Goal: Task Accomplishment & Management: Manage account settings

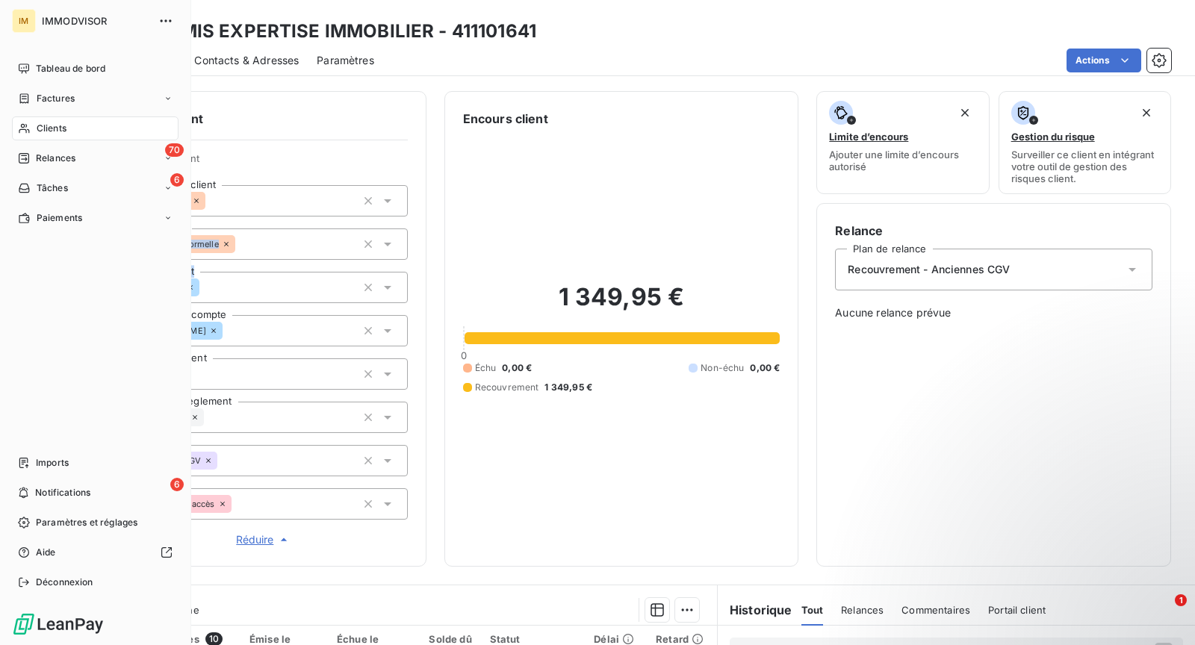
click at [25, 122] on icon at bounding box center [24, 128] width 13 height 12
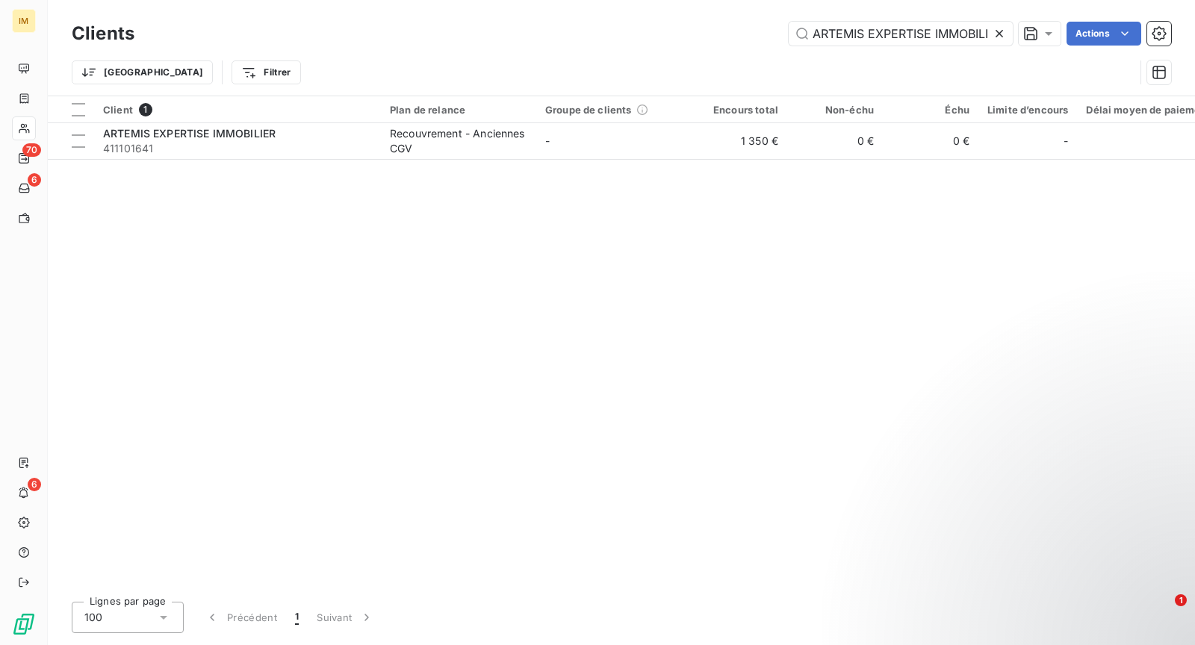
scroll to position [0, 16]
click at [878, 27] on input "ARTEMIS EXPERTISE IMMOBILIER" at bounding box center [901, 34] width 224 height 24
type input "m"
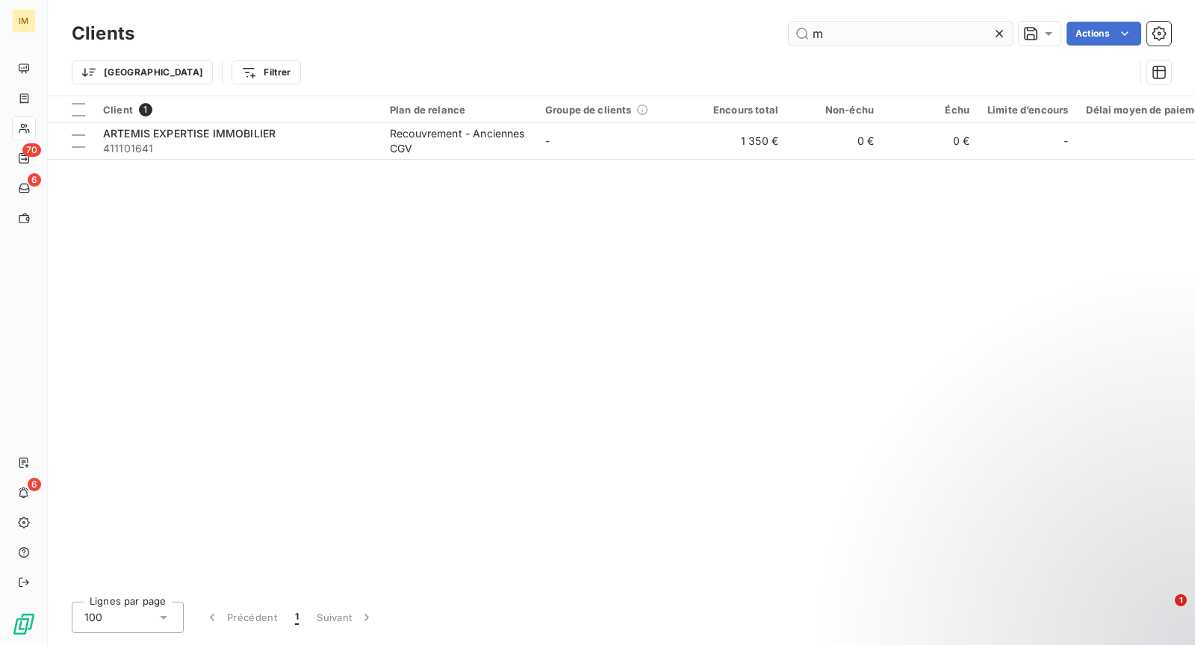
scroll to position [0, 0]
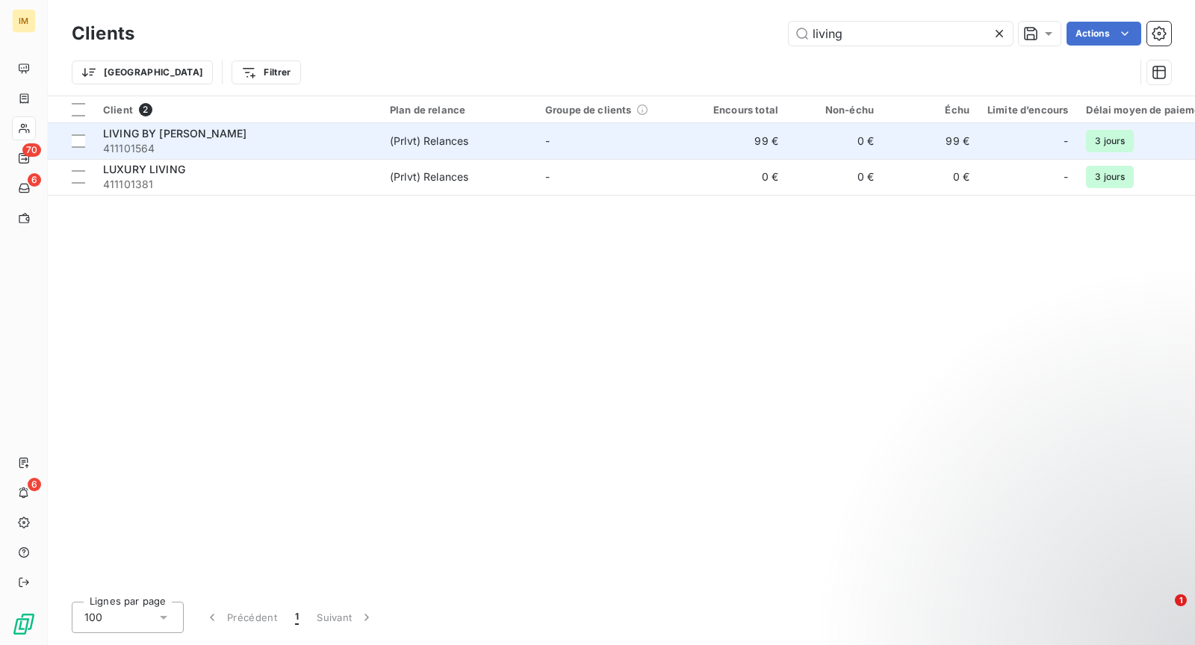
type input "living"
click at [277, 132] on div "LIVING BY [PERSON_NAME]" at bounding box center [237, 133] width 269 height 15
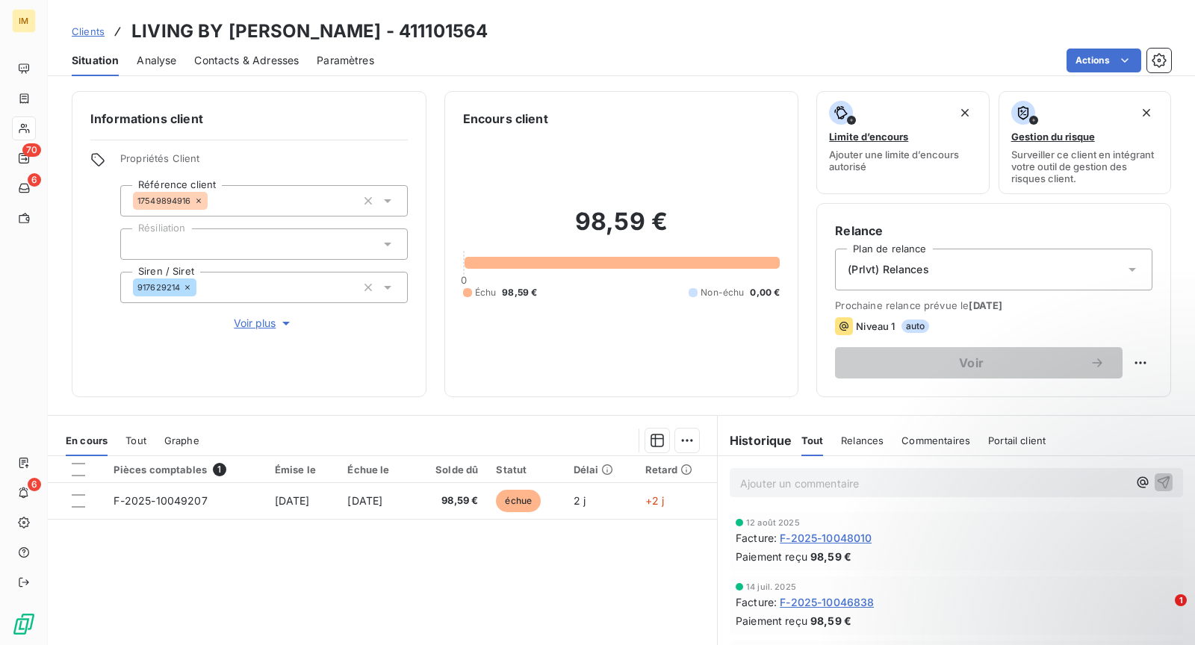
scroll to position [26, 0]
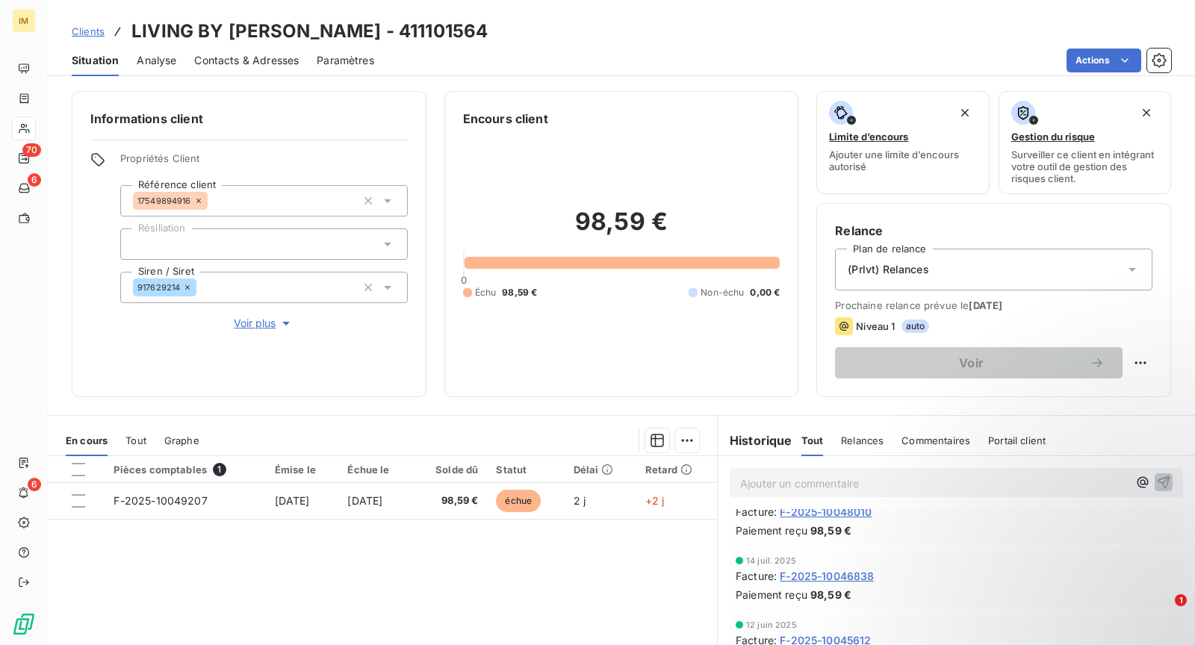
click at [842, 486] on p "Ajouter un commentaire ﻿" at bounding box center [934, 483] width 388 height 19
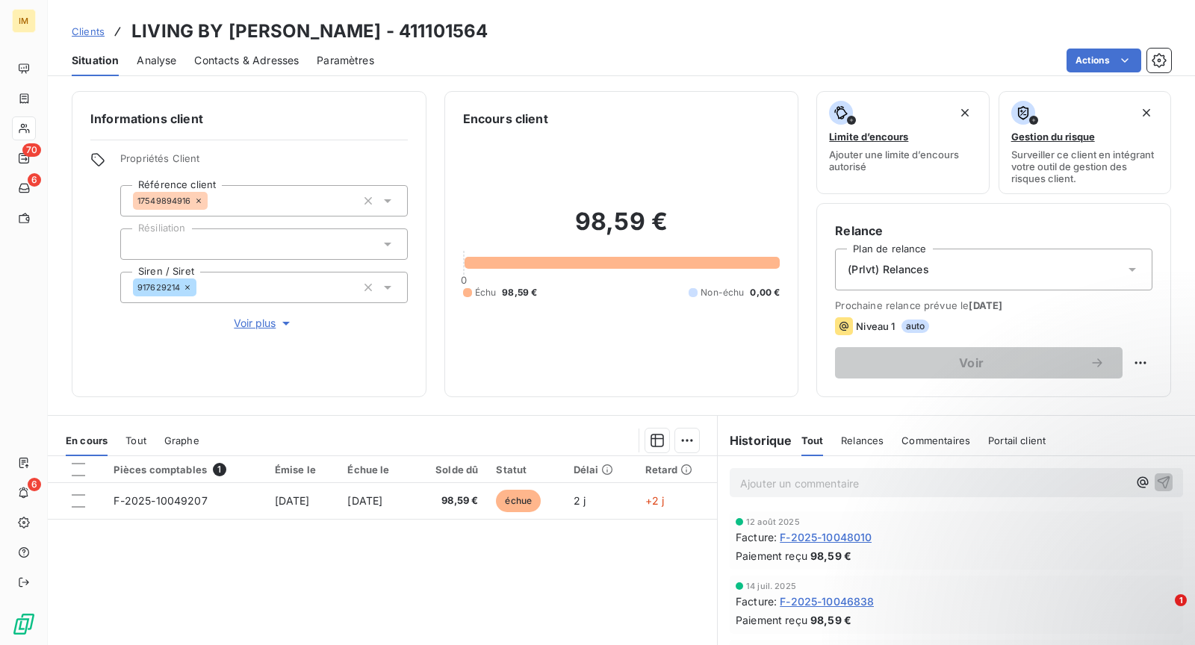
scroll to position [0, 0]
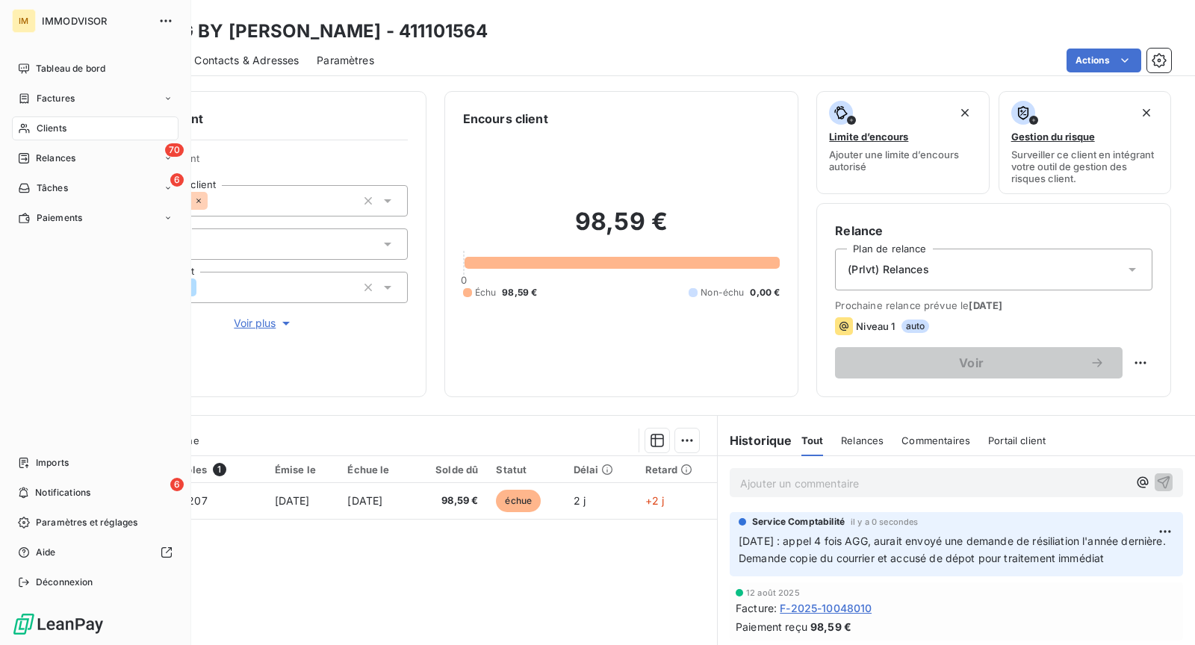
click at [43, 127] on span "Clients" at bounding box center [52, 128] width 30 height 13
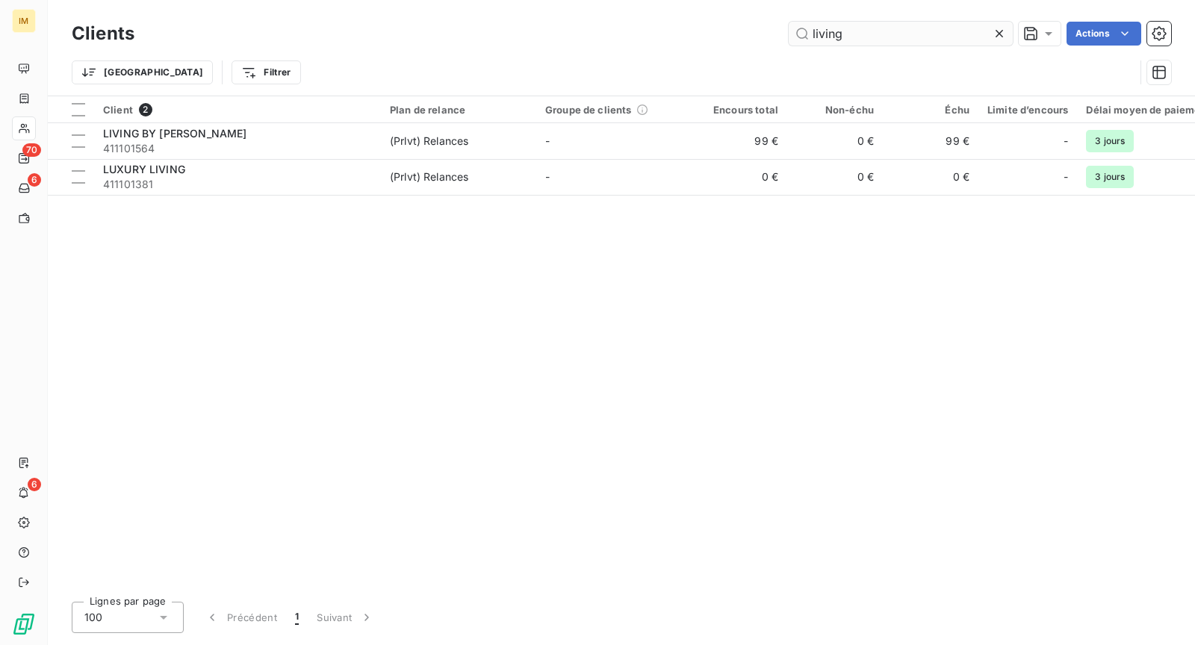
click at [903, 45] on input "living" at bounding box center [901, 34] width 224 height 24
click at [901, 34] on input "living" at bounding box center [901, 34] width 224 height 24
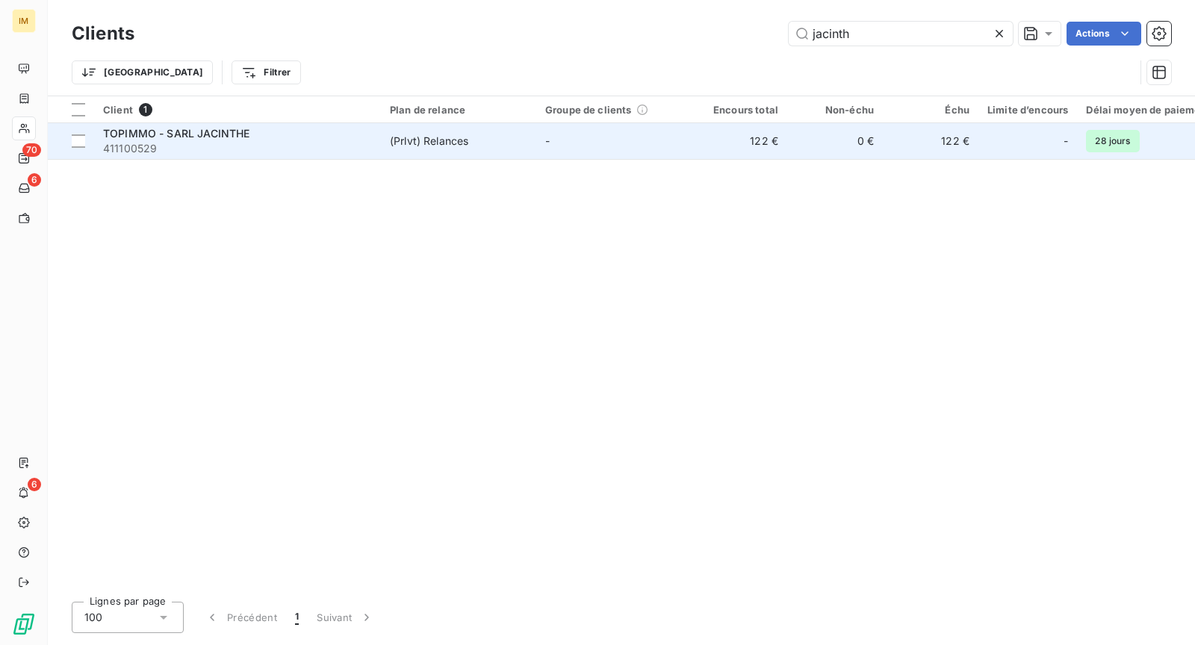
type input "jacinth"
click at [328, 146] on span "411100529" at bounding box center [237, 148] width 269 height 15
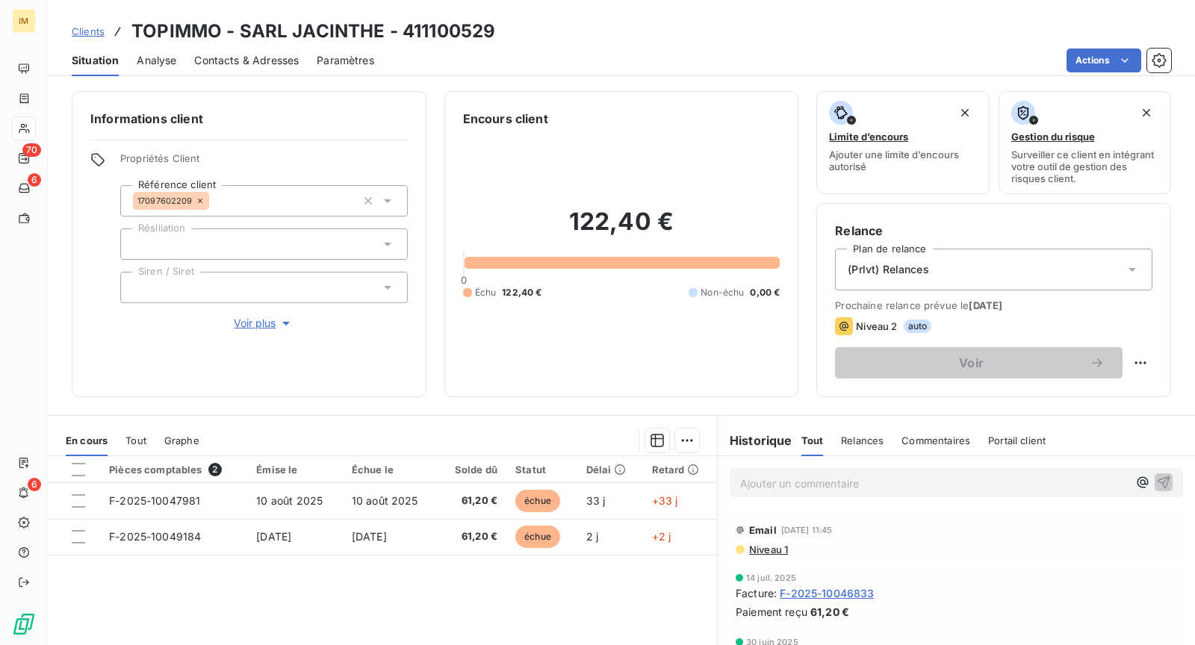
click at [898, 476] on p "Ajouter un commentaire ﻿" at bounding box center [934, 483] width 388 height 19
click at [747, 554] on div "Email [DATE] 11:45 Niveau 1" at bounding box center [956, 536] width 453 height 49
click at [752, 551] on span "Niveau 1" at bounding box center [767, 550] width 40 height 12
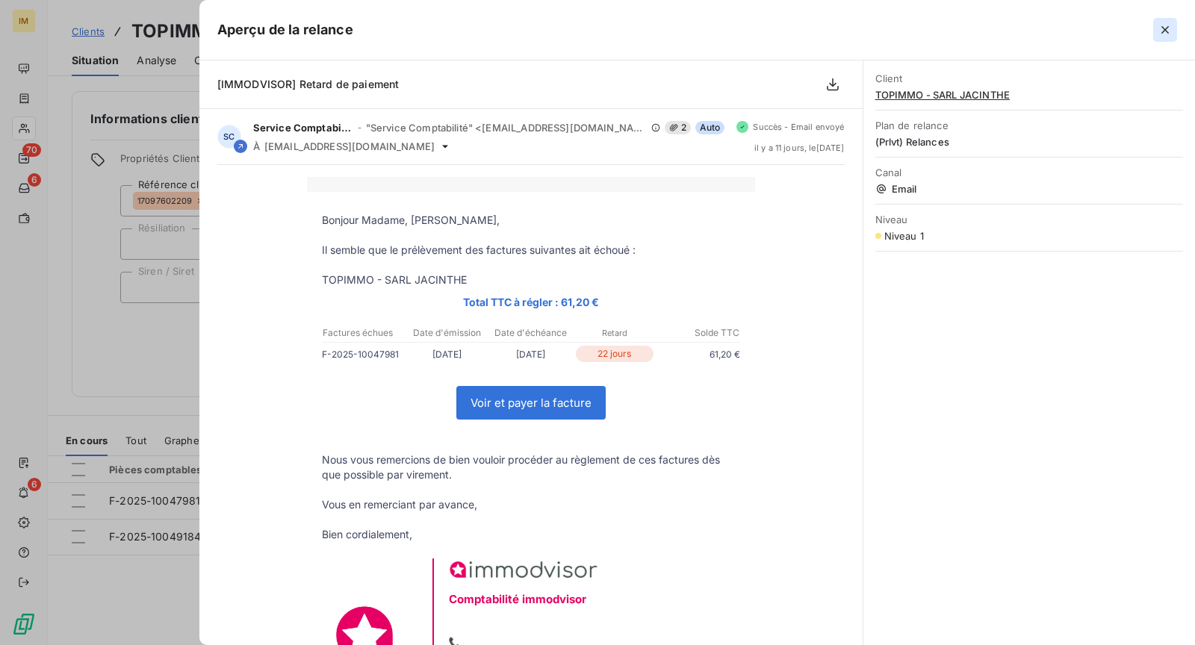
click at [1173, 26] on button "button" at bounding box center [1165, 30] width 24 height 24
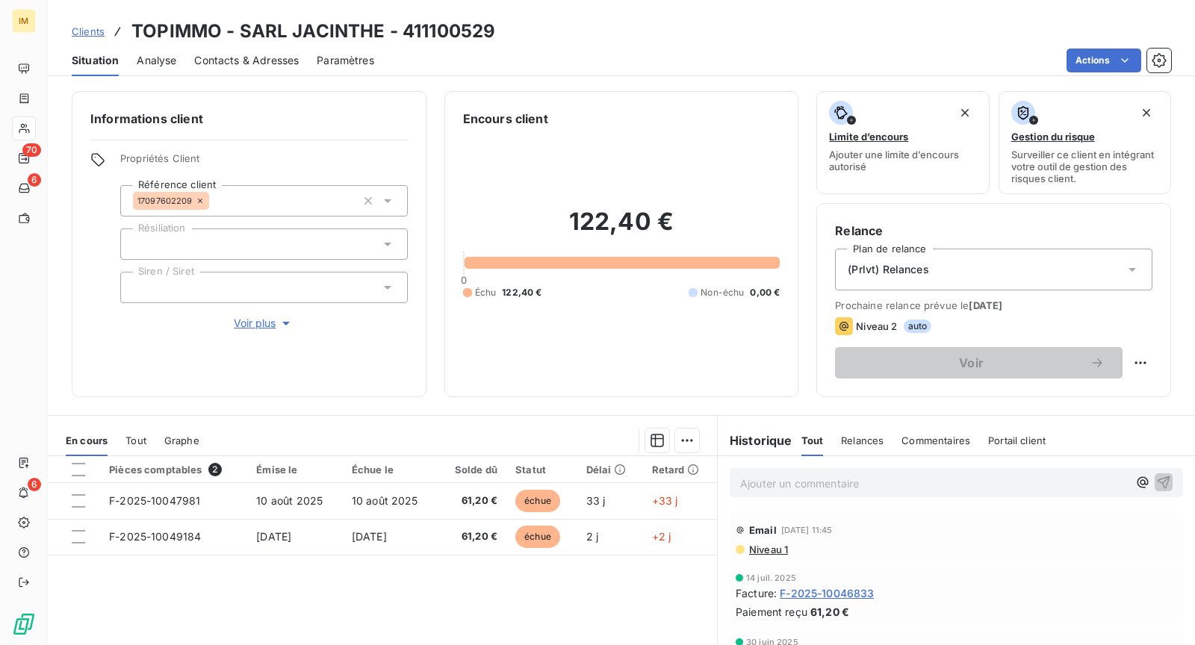
click at [1122, 358] on html "IM 70 6 6 Clients TOPIMMO - SARL JACINTHE - 411100529 Situation Analyse Contact…" at bounding box center [597, 322] width 1195 height 645
click at [1025, 395] on div "Replanifier cette action" at bounding box center [1067, 394] width 134 height 24
select select "8"
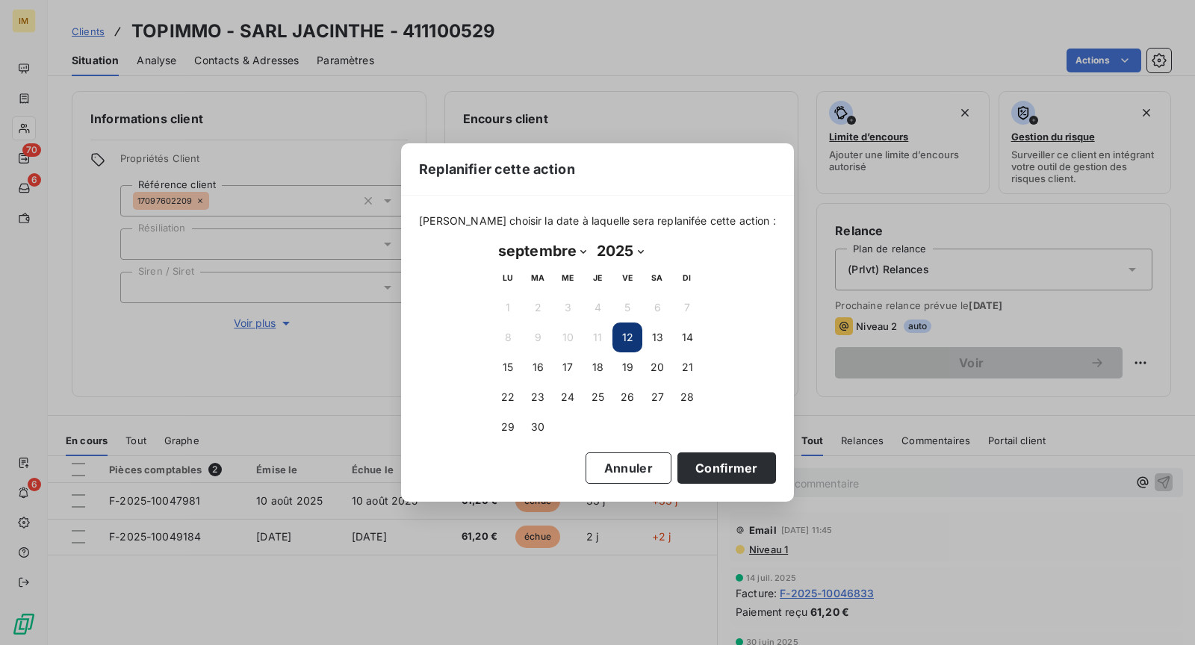
drag, startPoint x: 719, startPoint y: 461, endPoint x: 756, endPoint y: 476, distance: 40.2
click at [720, 461] on button "Confirmer" at bounding box center [726, 467] width 99 height 31
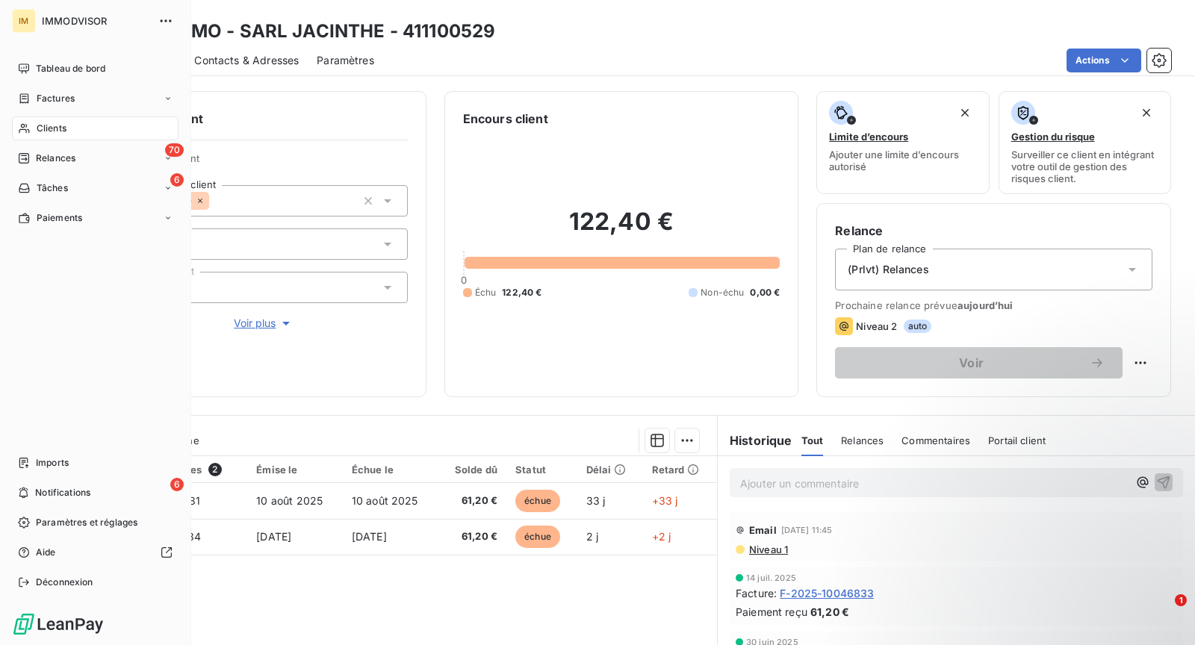
click at [13, 125] on div "Clients" at bounding box center [95, 128] width 167 height 24
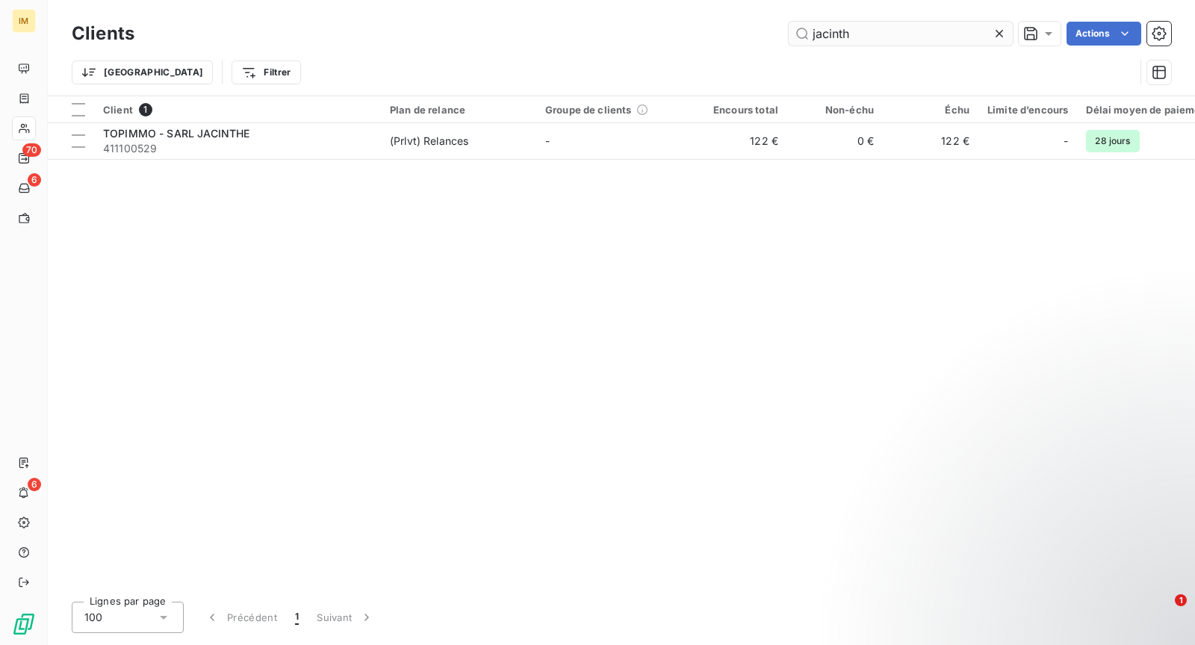
click at [899, 27] on input "jacinth" at bounding box center [901, 34] width 224 height 24
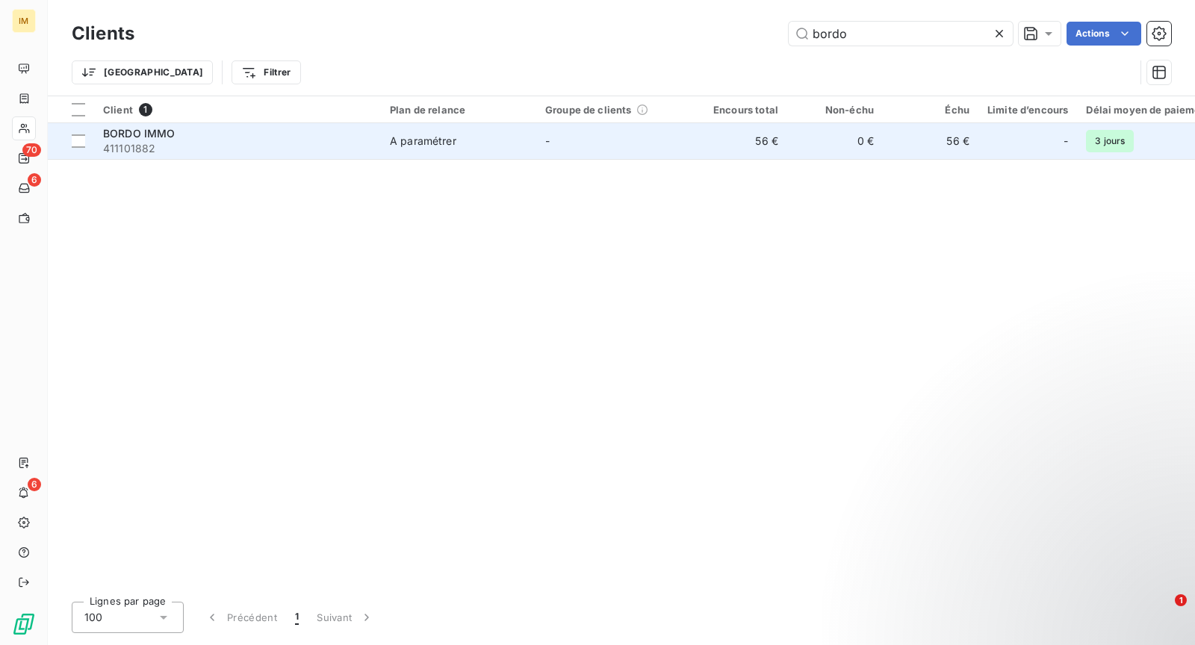
type input "bordo"
click at [439, 136] on div "A paramétrer" at bounding box center [423, 141] width 66 height 15
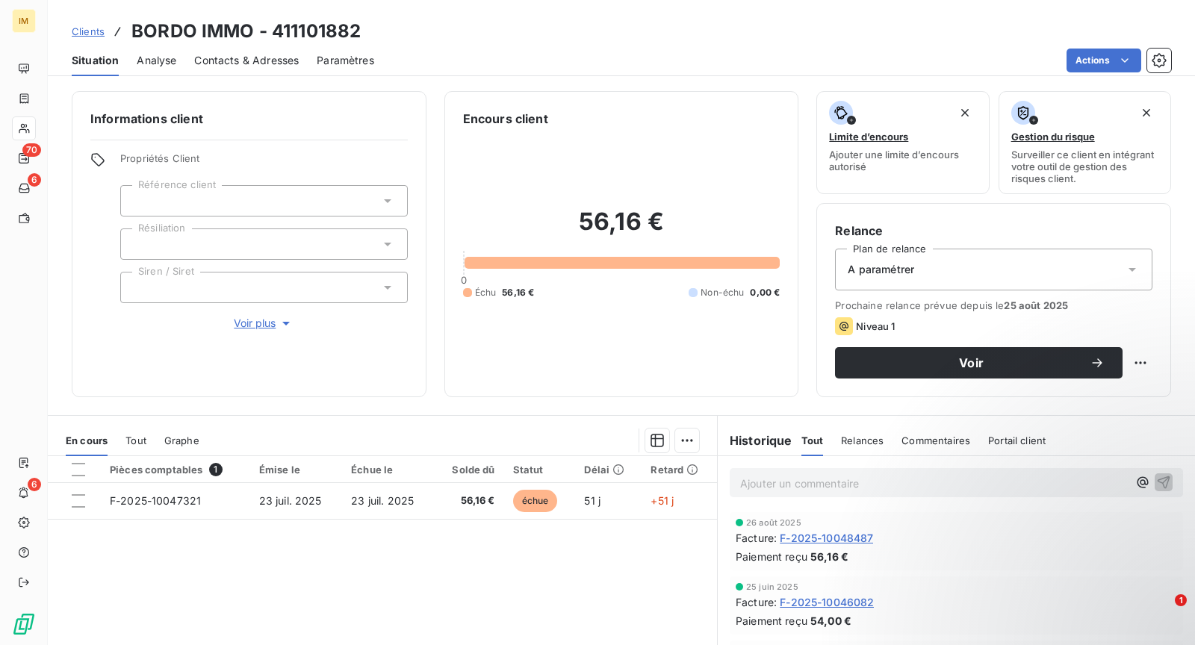
click at [1130, 361] on html "IM 70 6 6 Clients BORDO IMMO - 411101882 Situation Analyse Contacts & Adresses …" at bounding box center [597, 322] width 1195 height 645
click at [1120, 380] on div "Replanifier cette action" at bounding box center [1067, 394] width 146 height 36
click at [1118, 387] on div "Replanifier cette action" at bounding box center [1067, 394] width 134 height 24
select select "8"
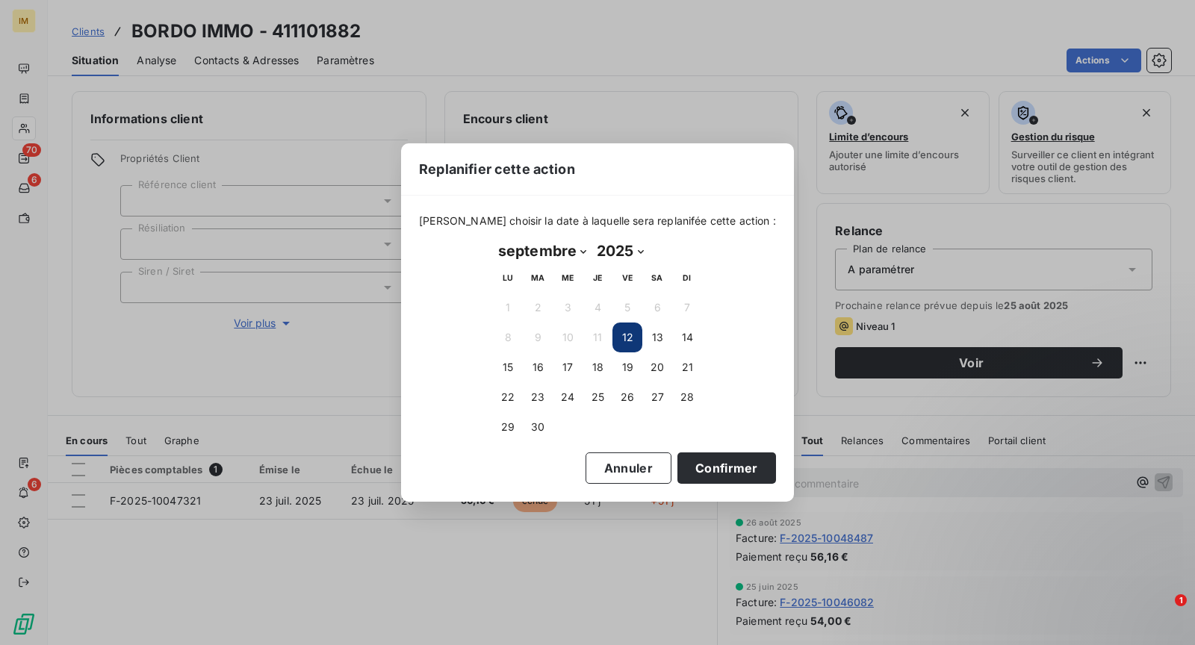
drag, startPoint x: 510, startPoint y: 363, endPoint x: 605, endPoint y: 435, distance: 119.3
click at [510, 363] on button "15" at bounding box center [508, 367] width 30 height 30
click at [717, 462] on button "Confirmer" at bounding box center [726, 467] width 99 height 31
